Goal: Use online tool/utility: Utilize a website feature to perform a specific function

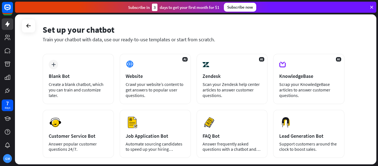
scroll to position [28, 0]
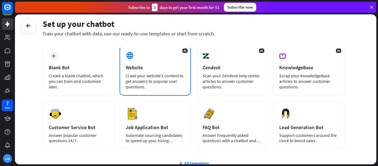
click at [147, 89] on div "Crawl your website’s content to get answers to popular user questions." at bounding box center [155, 81] width 59 height 17
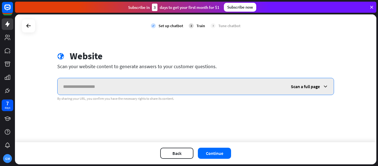
paste input "**********"
type input "**********"
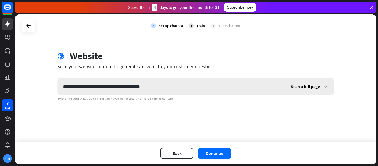
click at [326, 85] on icon at bounding box center [325, 86] width 6 height 6
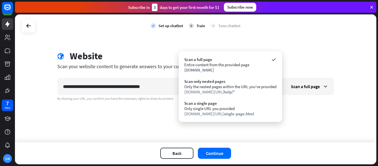
click at [310, 53] on div "globe Website" at bounding box center [195, 56] width 276 height 13
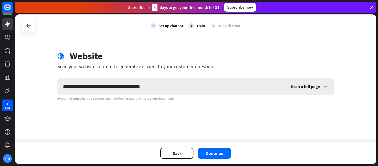
click at [325, 86] on icon at bounding box center [325, 86] width 6 height 6
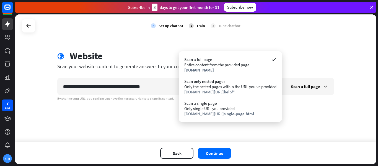
click at [301, 99] on div "By sharing your URL, you confirm you have the necessary rights to share its con…" at bounding box center [195, 98] width 276 height 4
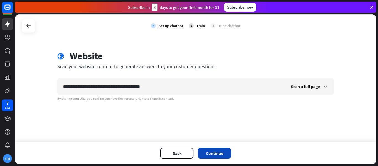
click at [214, 151] on button "Continue" at bounding box center [214, 152] width 33 height 11
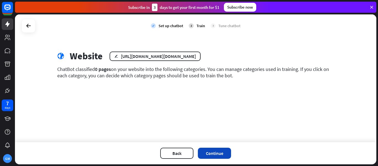
click at [212, 153] on button "Continue" at bounding box center [214, 152] width 33 height 11
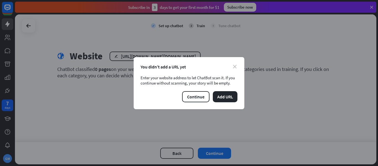
click at [234, 66] on icon "close" at bounding box center [235, 67] width 4 height 4
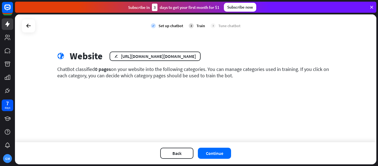
click at [204, 98] on div "check Set up chatbot 2 Train 3 Tune chatbot globe Website edit [URL][DOMAIN_NAM…" at bounding box center [195, 77] width 361 height 127
click at [177, 152] on button "Back" at bounding box center [176, 152] width 33 height 11
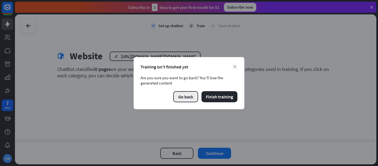
click at [189, 98] on button "Go back" at bounding box center [185, 96] width 25 height 11
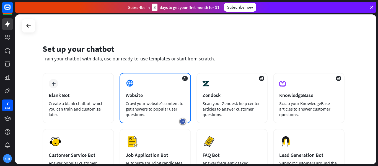
drag, startPoint x: 145, startPoint y: 114, endPoint x: 124, endPoint y: 97, distance: 26.7
click at [124, 97] on div "AI Website Crawl your website’s content to get answers to popular user question…" at bounding box center [154, 98] width 71 height 50
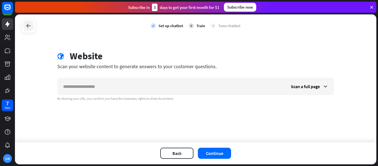
click at [28, 27] on icon at bounding box center [28, 25] width 7 height 7
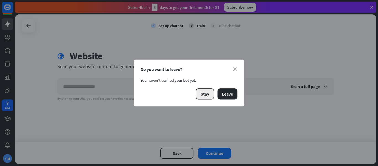
click at [204, 96] on button "Stay" at bounding box center [204, 93] width 19 height 11
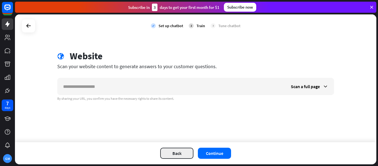
click at [169, 155] on button "Back" at bounding box center [176, 152] width 33 height 11
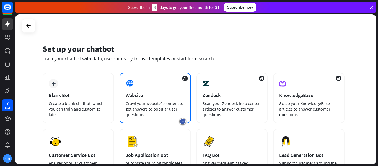
drag, startPoint x: 148, startPoint y: 116, endPoint x: 124, endPoint y: 96, distance: 31.0
click at [124, 96] on div "AI Website Crawl your website’s content to get answers to popular user question…" at bounding box center [154, 98] width 71 height 50
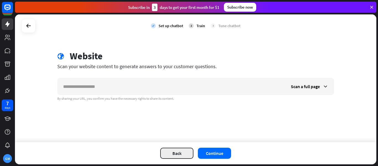
click at [180, 156] on button "Back" at bounding box center [176, 152] width 33 height 11
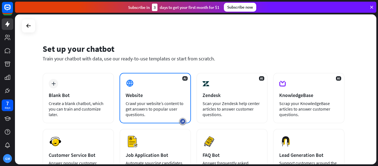
copy div "Crawl your website’s content to get answers to popular user questions."
drag, startPoint x: 149, startPoint y: 116, endPoint x: 125, endPoint y: 104, distance: 27.7
click at [125, 104] on div "AI Website Crawl your website’s content to get answers to popular user question…" at bounding box center [154, 98] width 71 height 50
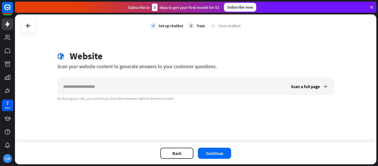
click at [235, 49] on div "check Set up chatbot 2 Train 3 Tune chatbot globe Website Scan your website con…" at bounding box center [195, 77] width 361 height 127
